Goal: Obtain resource: Download file/media

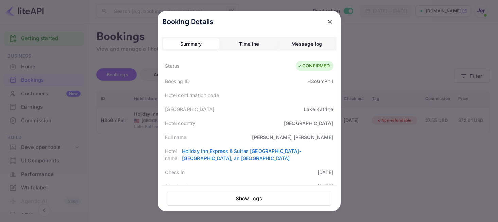
scroll to position [144, 0]
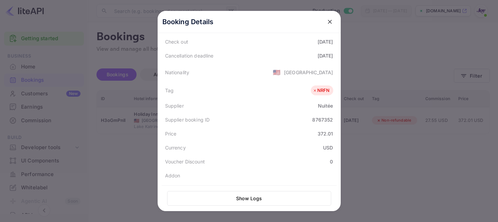
click at [277, 126] on div "Price 372.01" at bounding box center [249, 133] width 175 height 14
click at [327, 24] on icon "close" at bounding box center [330, 21] width 7 height 7
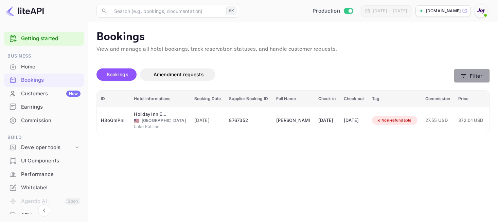
click at [467, 78] on icon "button" at bounding box center [464, 75] width 7 height 7
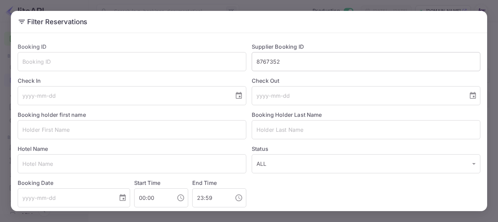
click at [272, 66] on input "8767352" at bounding box center [366, 61] width 229 height 19
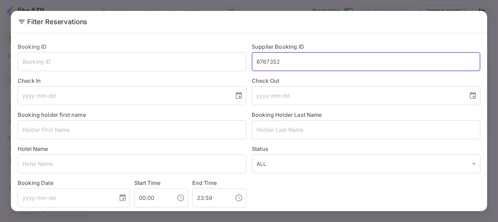
click at [272, 66] on input "8767352" at bounding box center [366, 61] width 229 height 19
paste input "8767352"
type input "8767352"
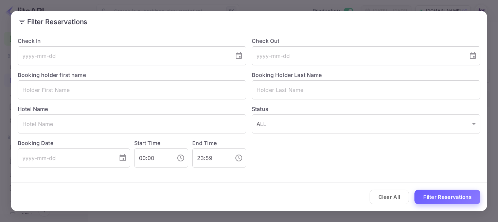
click at [454, 192] on button "Filter Reservations" at bounding box center [448, 196] width 66 height 15
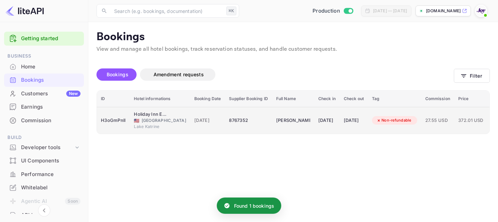
click at [288, 127] on td "[PERSON_NAME]" at bounding box center [293, 120] width 42 height 27
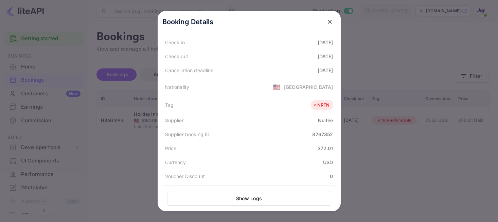
scroll to position [205, 0]
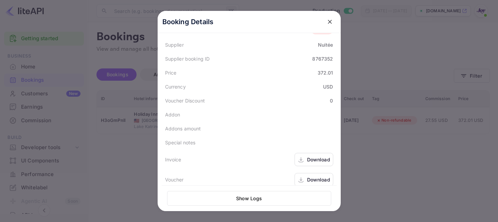
click at [305, 153] on div "Download" at bounding box center [314, 159] width 39 height 13
click at [307, 173] on div "Download" at bounding box center [314, 179] width 39 height 13
click at [327, 22] on icon "close" at bounding box center [330, 21] width 7 height 7
